Goal: Find contact information

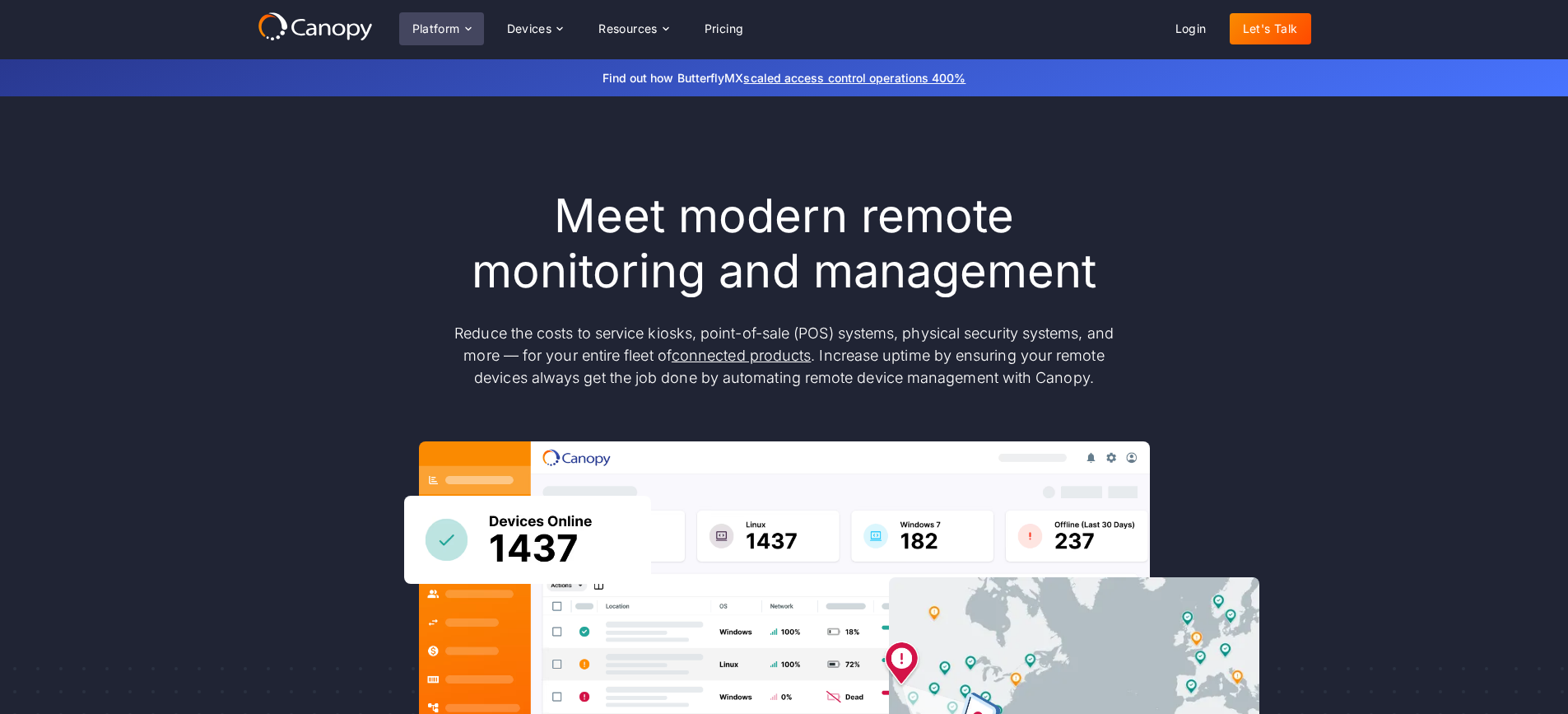
click at [479, 28] on div "Platform" at bounding box center [441, 29] width 85 height 33
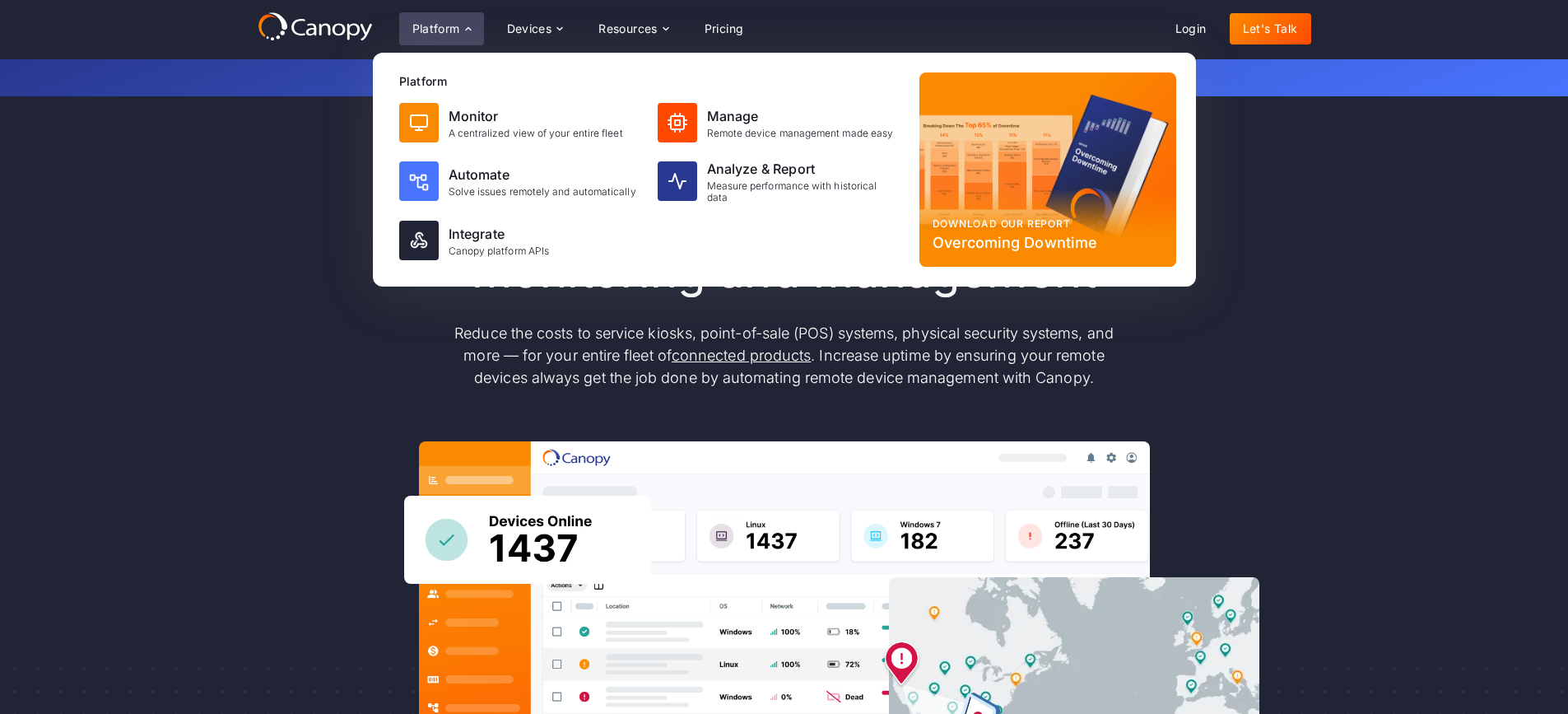
click at [265, 253] on div "Meet modern remote monitoring and management Reduce the costs to service kiosks…" at bounding box center [784, 540] width 1053 height 703
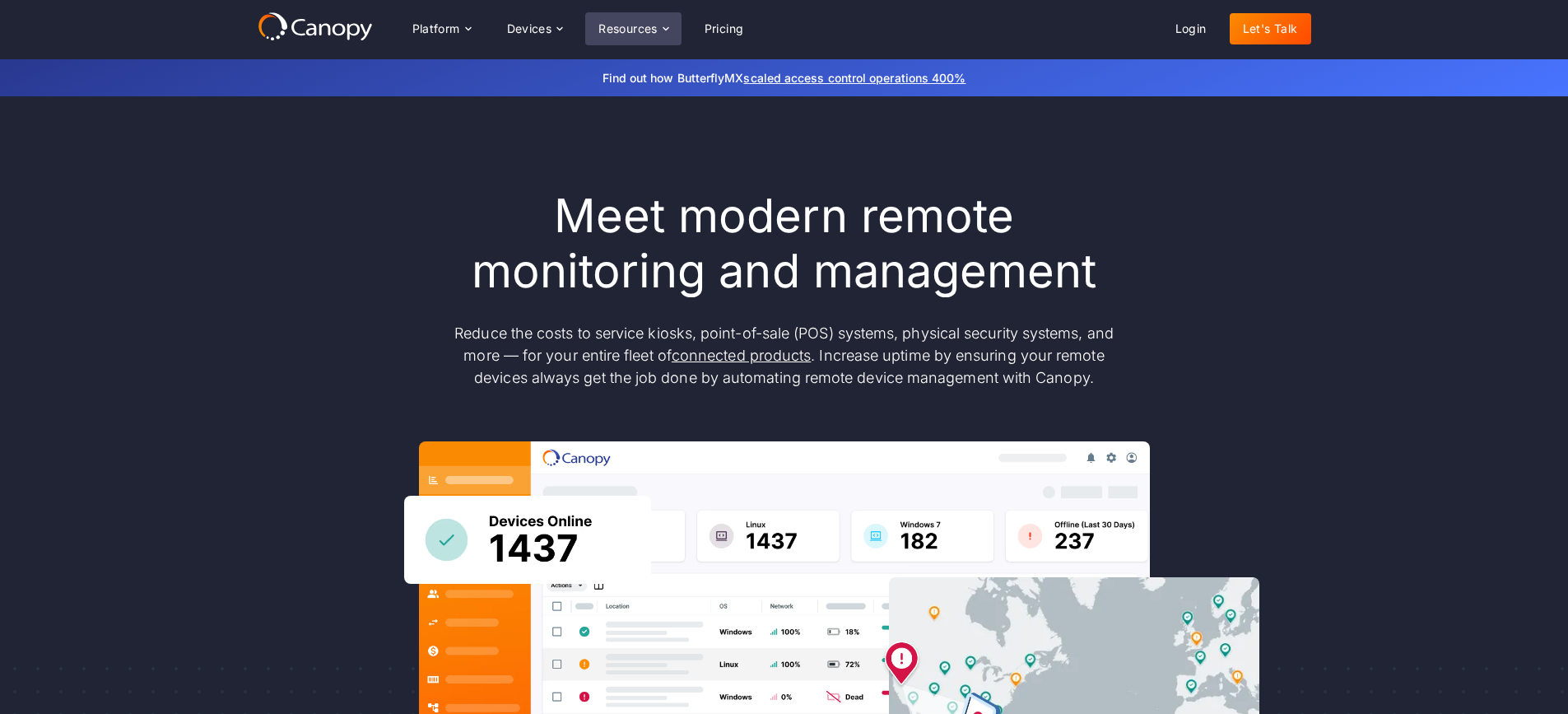
click at [656, 30] on div "Resources" at bounding box center [628, 29] width 59 height 11
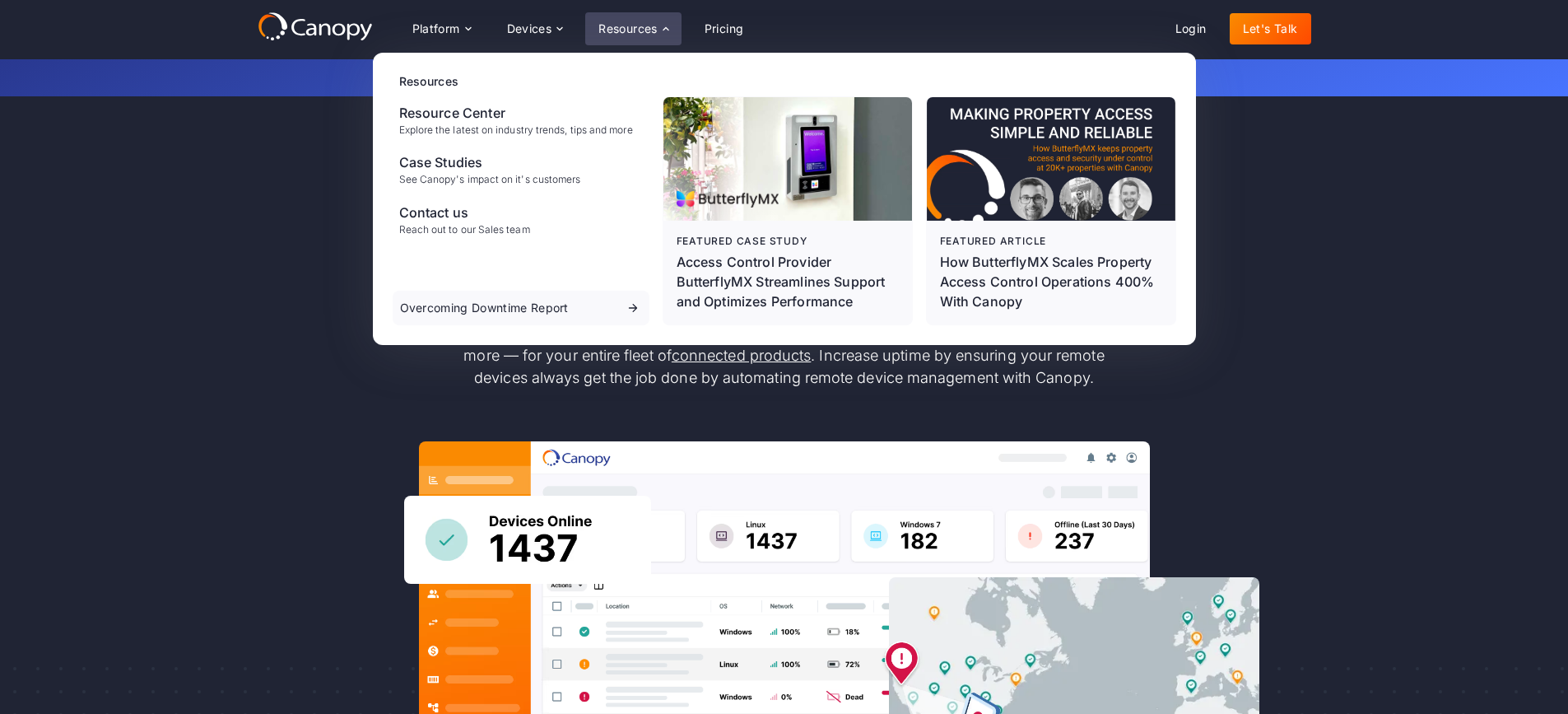
click at [1303, 355] on div "Meet modern remote monitoring and management Reduce the costs to service kiosks…" at bounding box center [784, 540] width 1053 height 703
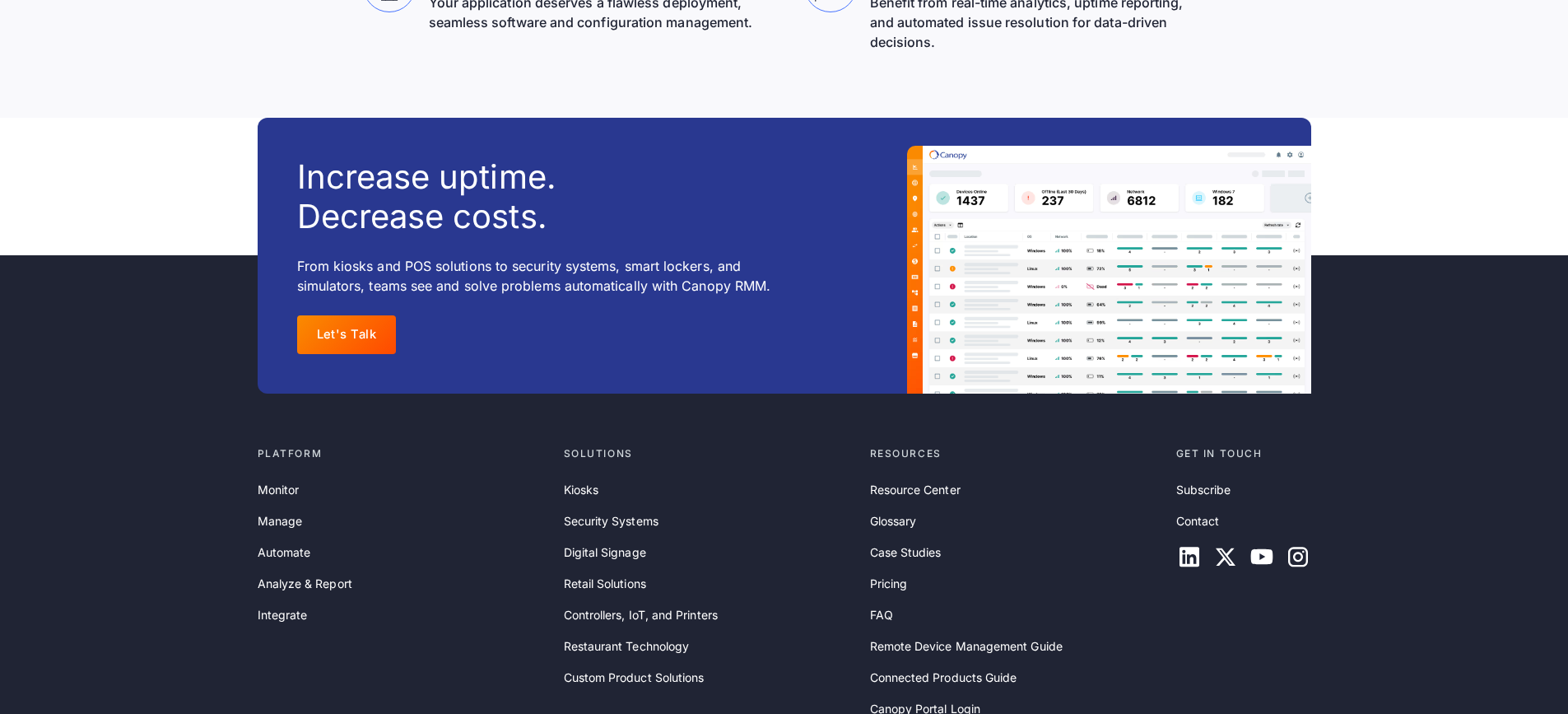
scroll to position [5269, 0]
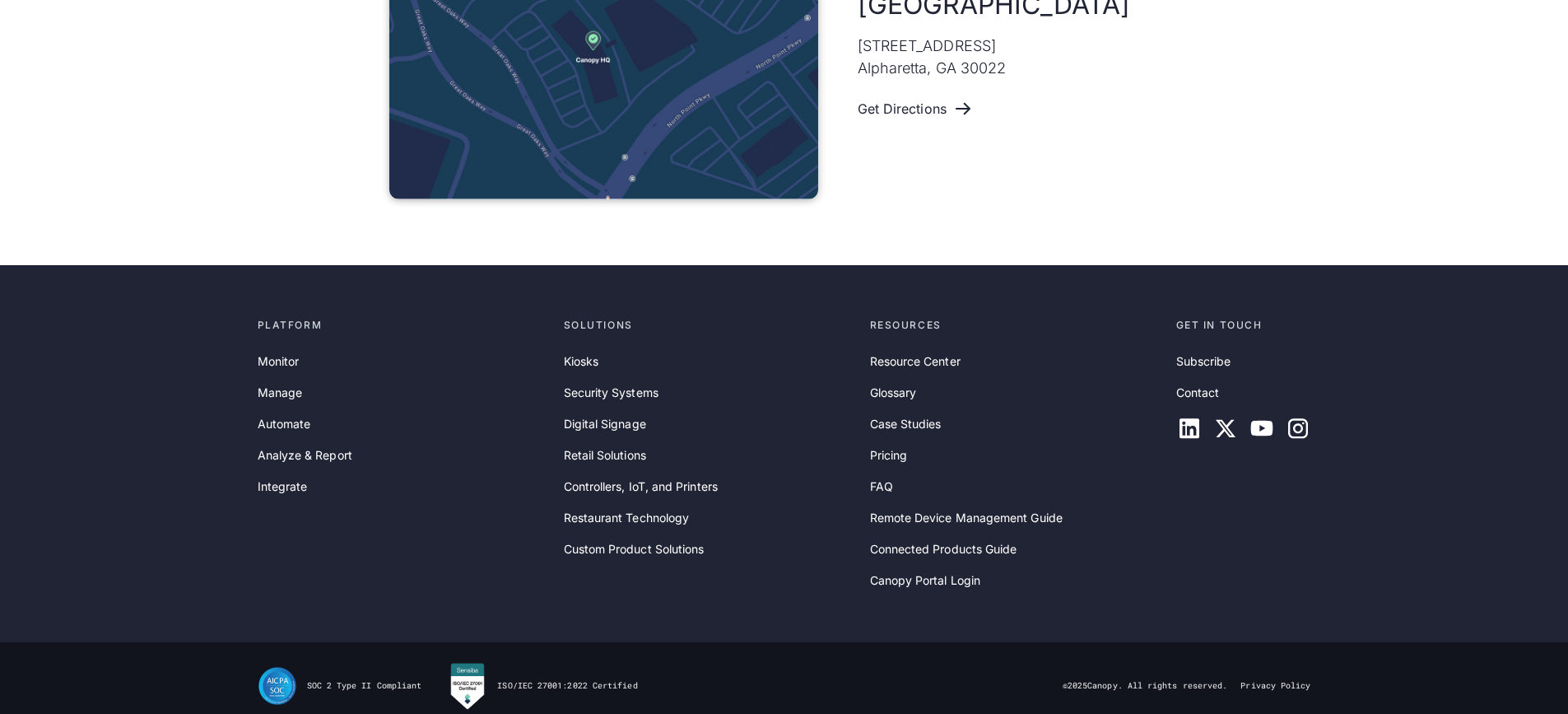
scroll to position [1153, 0]
click at [1198, 395] on link "Contact" at bounding box center [1198, 391] width 44 height 18
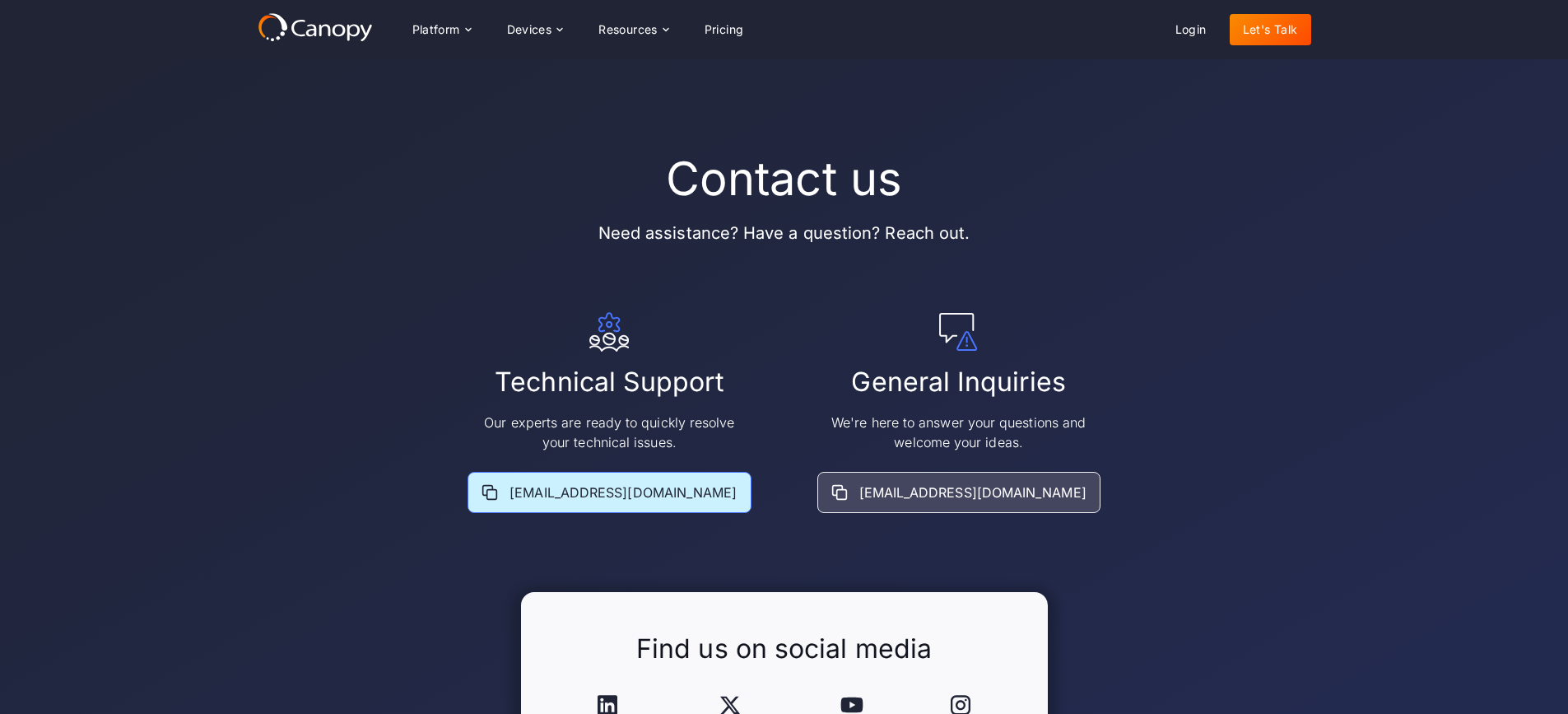
click at [697, 498] on div "[EMAIL_ADDRESS][DOMAIN_NAME]" at bounding box center [622, 492] width 227 height 20
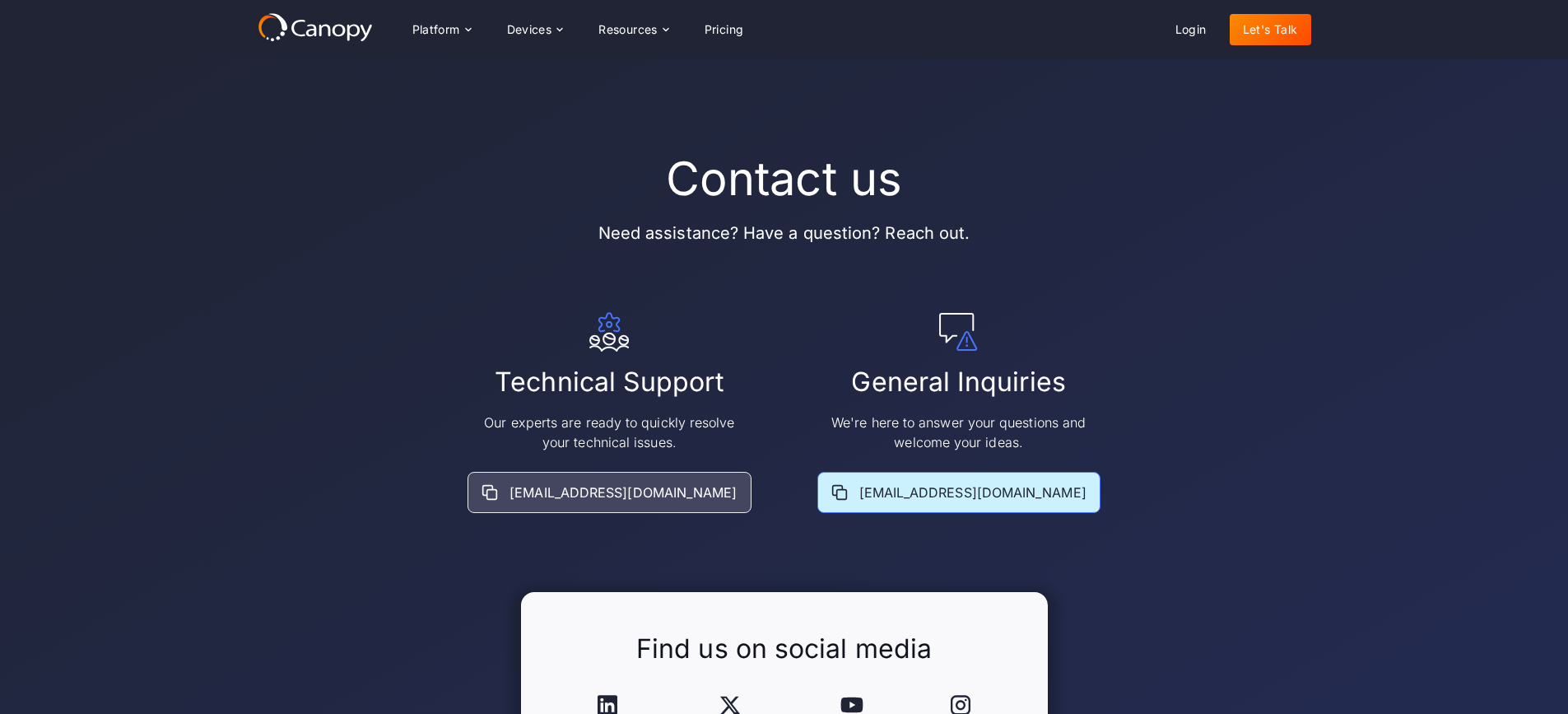
click at [1005, 497] on div "info@goCanopy.com" at bounding box center [972, 492] width 227 height 20
click at [971, 492] on div "[EMAIL_ADDRESS][DOMAIN_NAME]" at bounding box center [972, 492] width 227 height 20
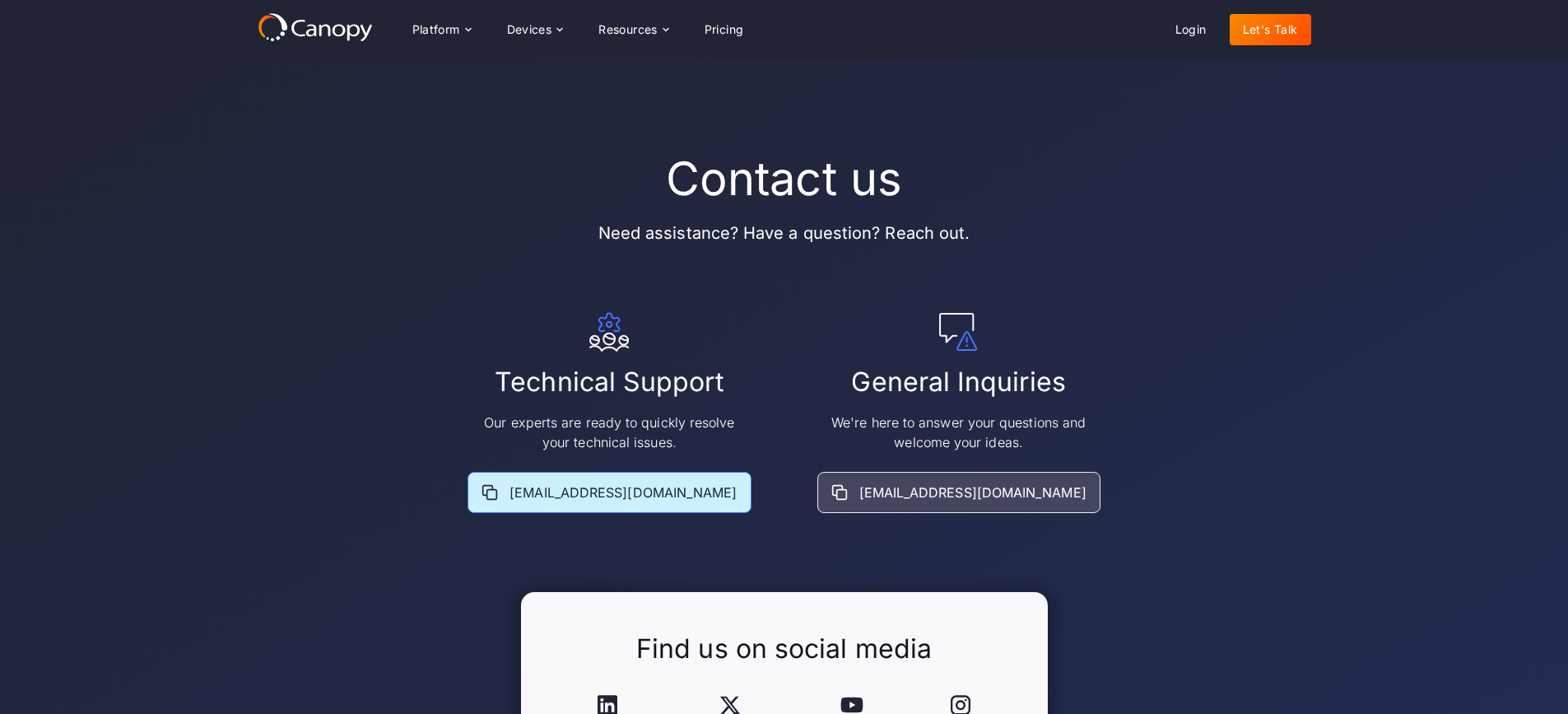
click at [667, 490] on div "[EMAIL_ADDRESS][DOMAIN_NAME]" at bounding box center [622, 492] width 227 height 20
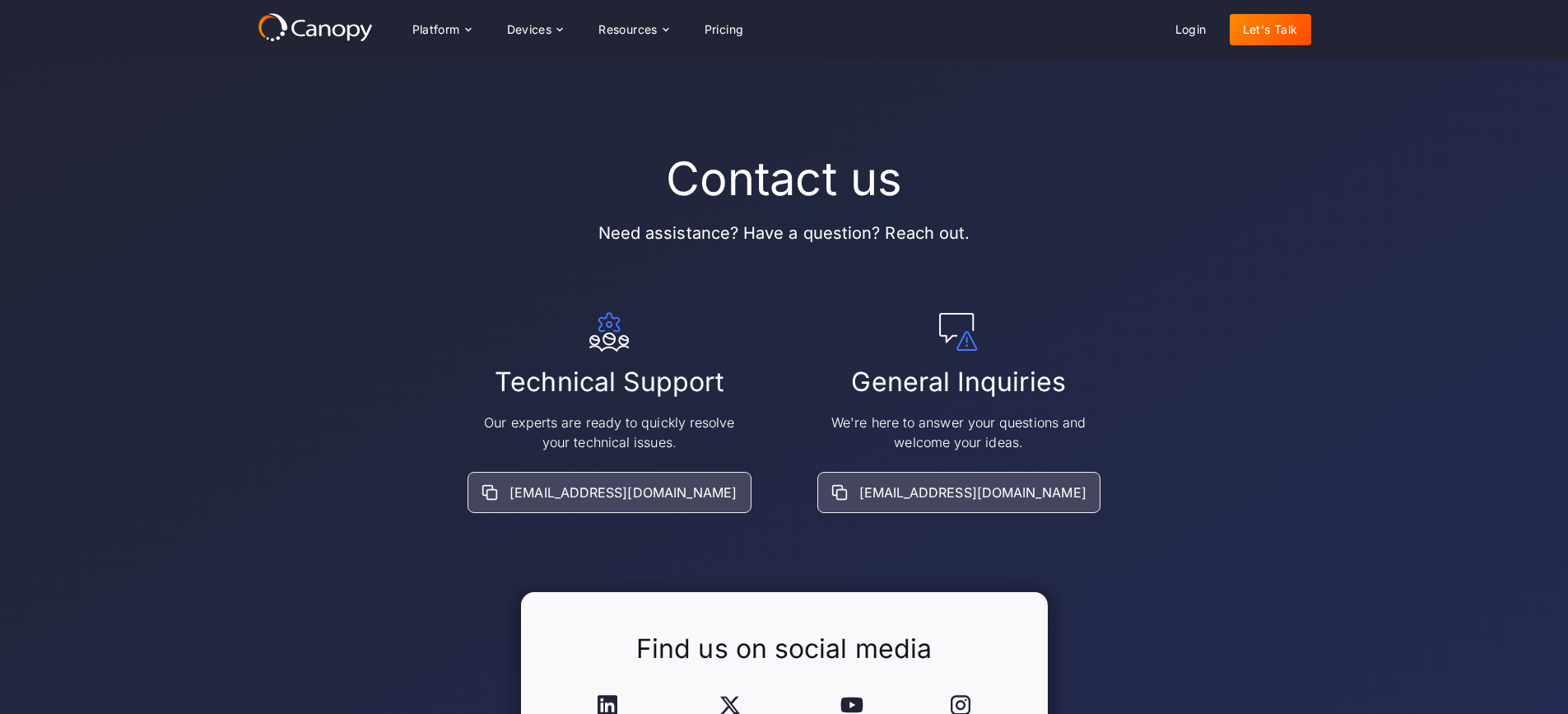
scroll to position [165, 0]
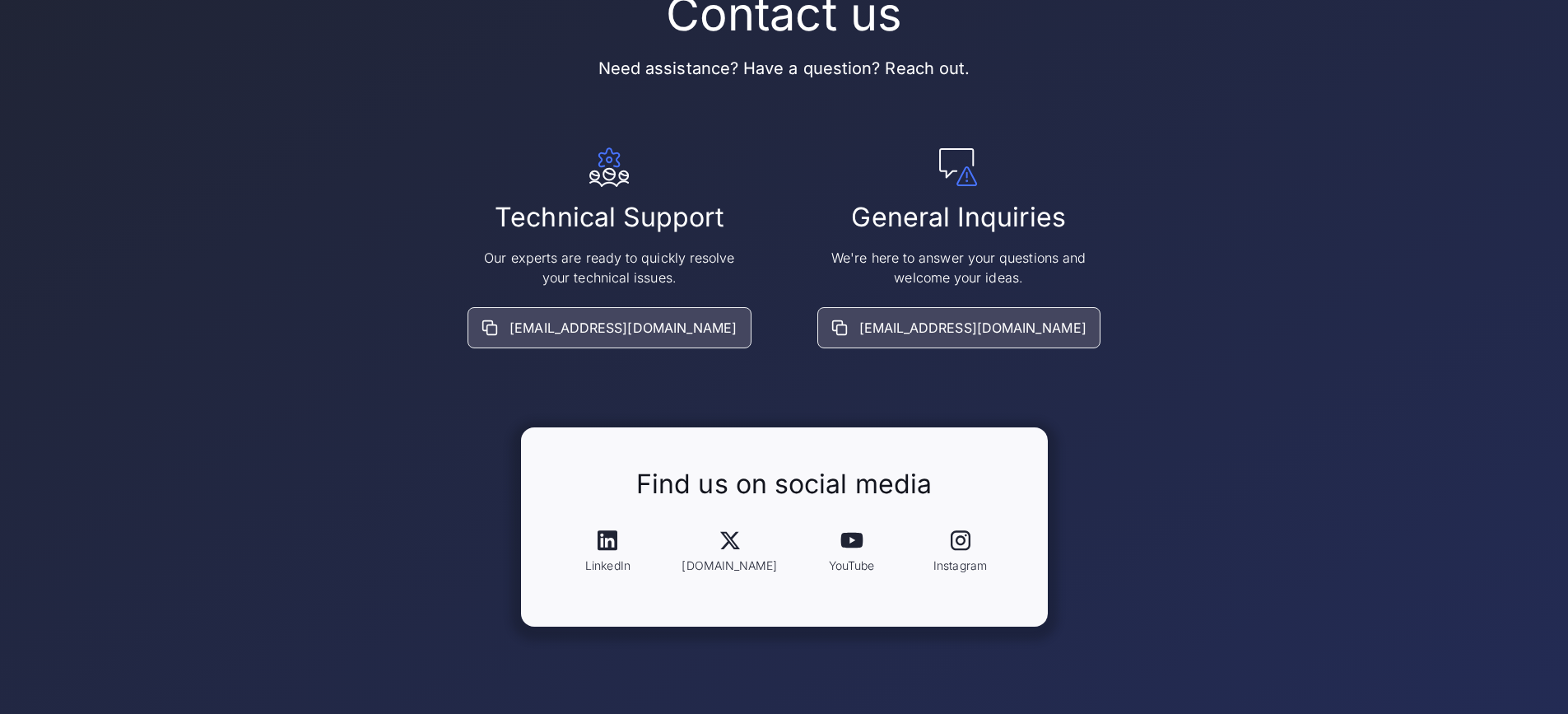
drag, startPoint x: 690, startPoint y: 329, endPoint x: 665, endPoint y: 230, distance: 102.1
click at [665, 230] on h2 "Technical Support" at bounding box center [609, 217] width 228 height 34
click at [647, 266] on p "Our experts are ready to quickly resolve your technical issues." at bounding box center [609, 268] width 264 height 40
click at [628, 183] on icon at bounding box center [622, 183] width 11 height 5
click at [618, 167] on icon at bounding box center [609, 168] width 40 height 40
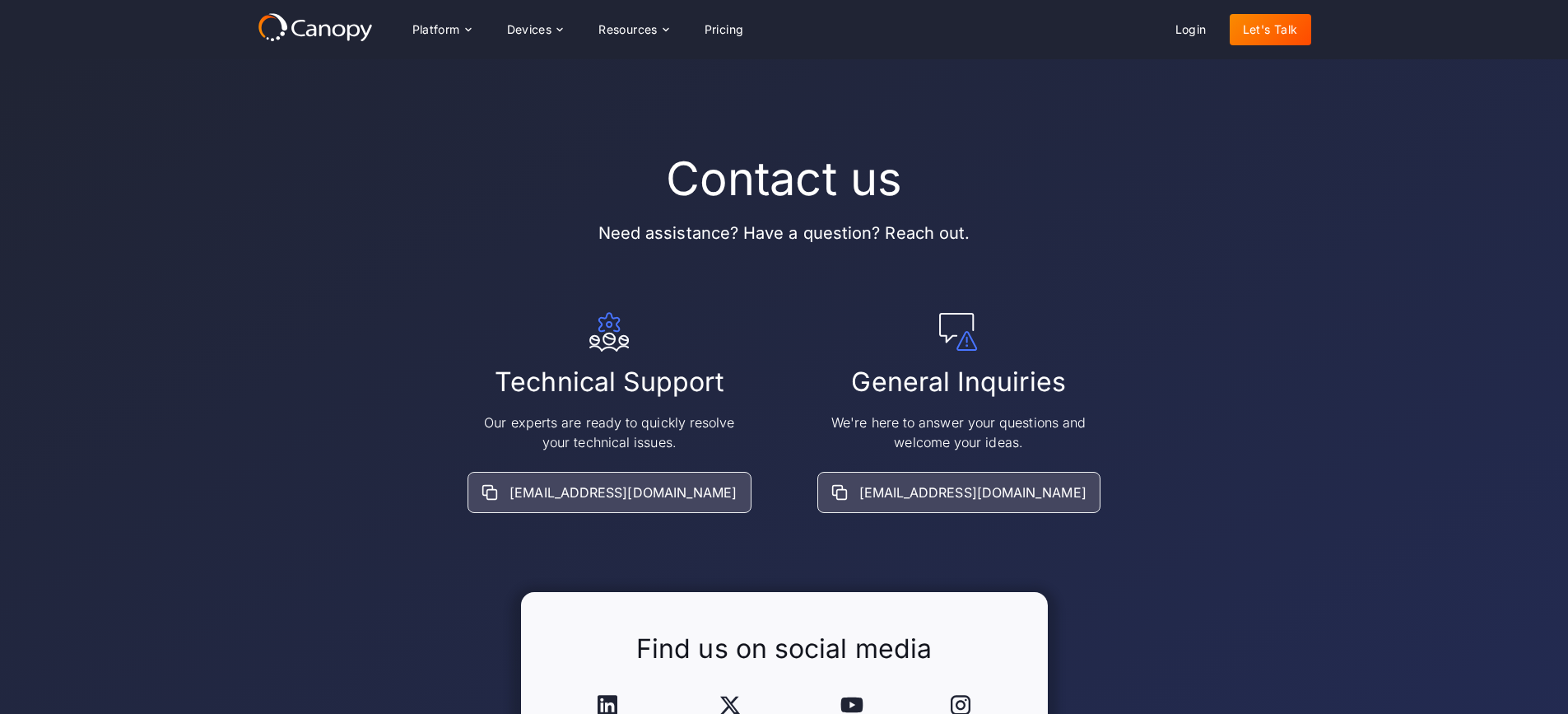
click at [1267, 31] on link "Let's Talk" at bounding box center [1270, 30] width 82 height 31
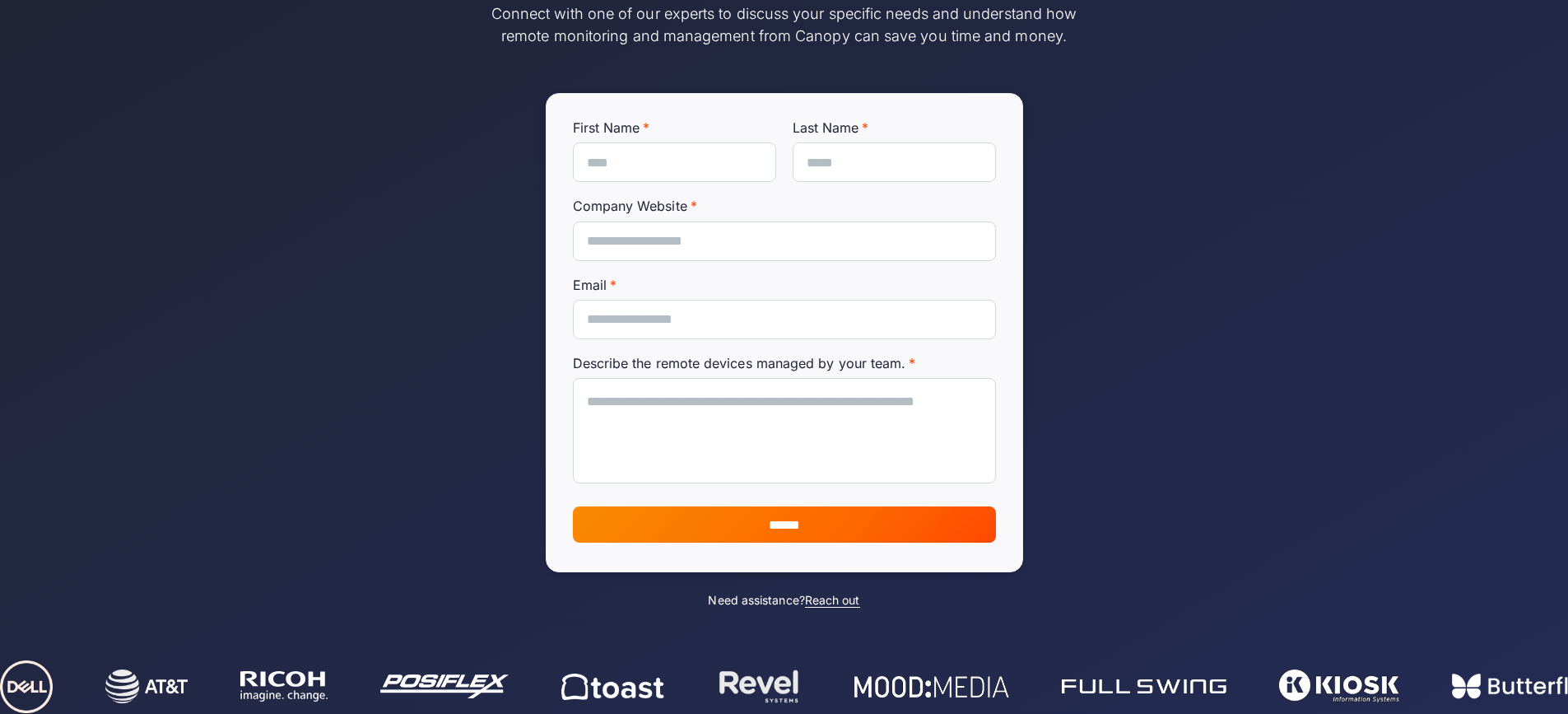
scroll to position [247, 0]
